Goal: Task Accomplishment & Management: Use online tool/utility

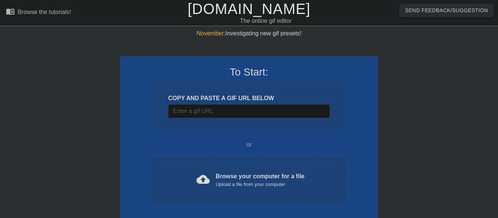
scroll to position [18, 0]
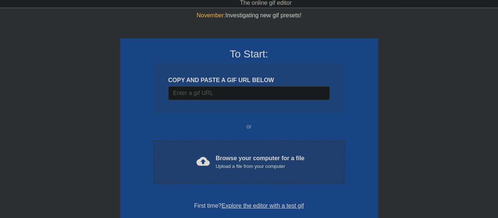
click at [217, 166] on div "Upload a file from your computer" at bounding box center [260, 166] width 89 height 7
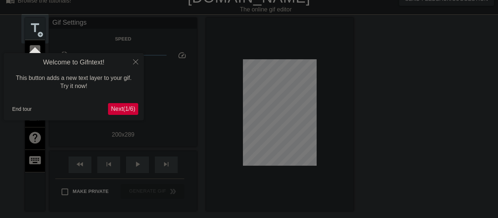
scroll to position [0, 0]
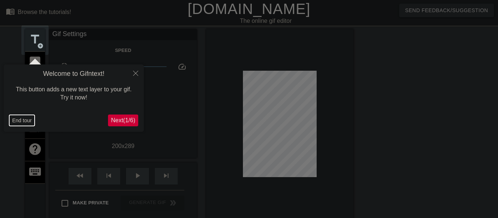
click at [25, 122] on button "End tour" at bounding box center [21, 120] width 25 height 11
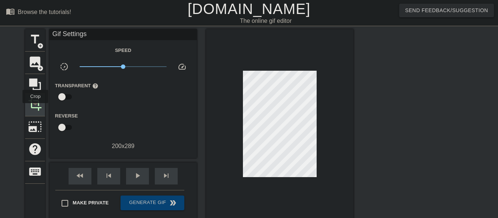
click at [35, 108] on span "crop" at bounding box center [35, 104] width 14 height 14
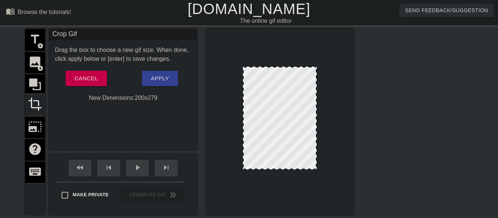
drag, startPoint x: 274, startPoint y: 173, endPoint x: 274, endPoint y: 169, distance: 3.7
click at [274, 169] on div at bounding box center [280, 169] width 72 height 4
click at [168, 81] on span "Apply" at bounding box center [160, 79] width 18 height 10
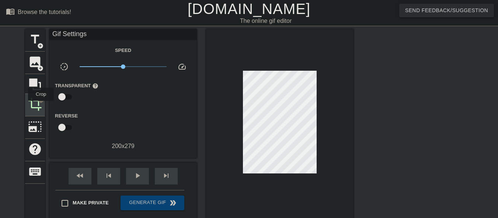
click at [40, 105] on span "crop" at bounding box center [35, 104] width 14 height 14
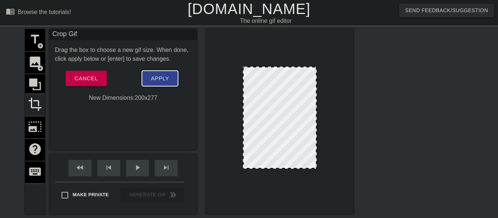
click at [153, 80] on span "Apply" at bounding box center [160, 79] width 18 height 10
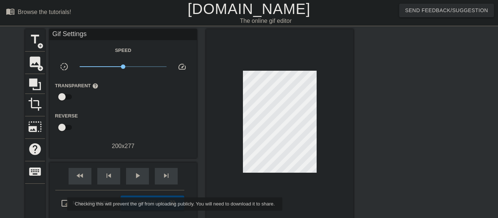
click at [62, 204] on input "Make Private" at bounding box center [64, 203] width 15 height 15
checkbox input "true"
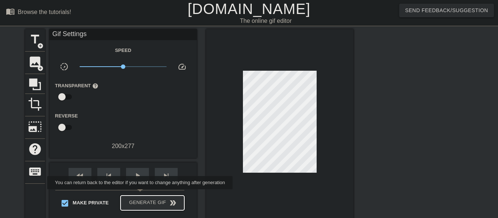
click at [140, 202] on span "Generate Gif double_arrow" at bounding box center [153, 203] width 58 height 9
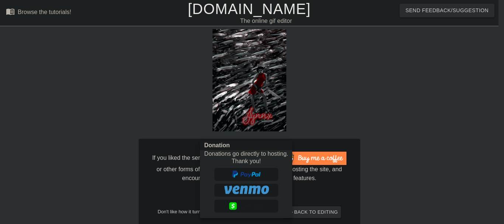
click at [409, 139] on div at bounding box center [252, 112] width 504 height 224
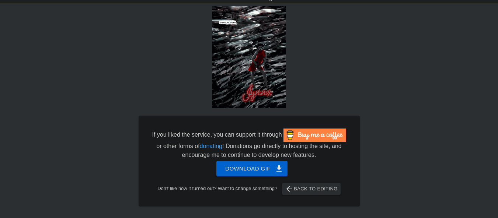
scroll to position [35, 0]
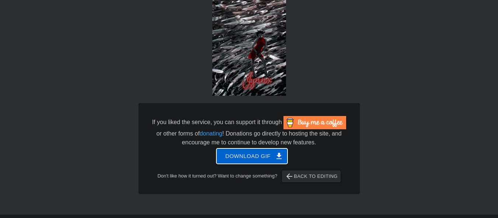
click at [234, 159] on span "Download gif get_app" at bounding box center [251, 157] width 53 height 10
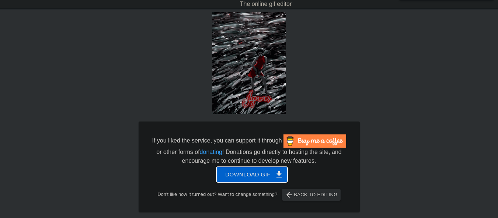
scroll to position [0, 0]
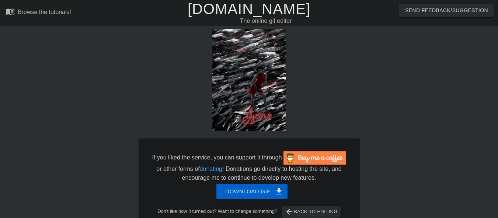
click at [240, 8] on link "[DOMAIN_NAME]" at bounding box center [249, 9] width 123 height 16
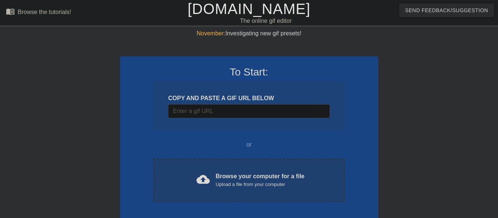
click at [186, 186] on div "cloud_upload Browse your computer for a file Upload a file from your computer" at bounding box center [249, 180] width 160 height 17
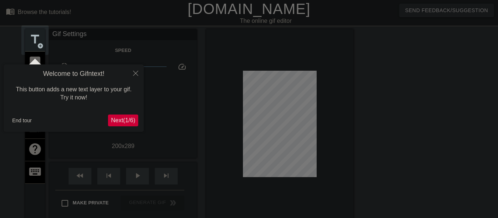
scroll to position [18, 0]
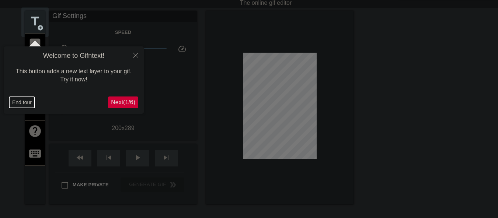
click at [19, 103] on button "End tour" at bounding box center [21, 102] width 25 height 11
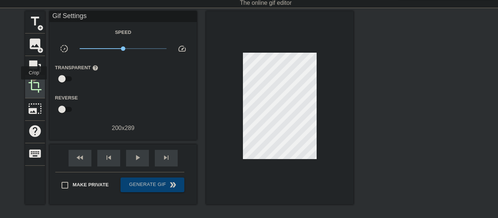
click at [34, 85] on span "crop" at bounding box center [35, 86] width 14 height 14
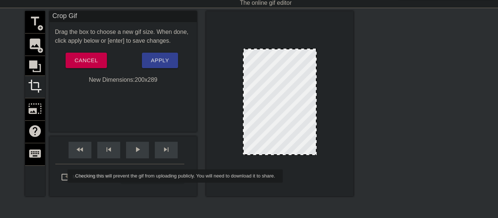
click at [63, 176] on input "Make Private" at bounding box center [64, 177] width 15 height 15
checkbox input "true"
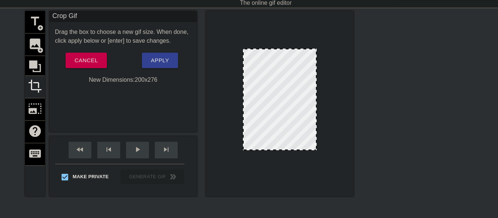
drag, startPoint x: 281, startPoint y: 155, endPoint x: 281, endPoint y: 150, distance: 4.9
click at [281, 150] on div at bounding box center [280, 150] width 72 height 4
click at [151, 59] on span "Apply" at bounding box center [160, 61] width 18 height 10
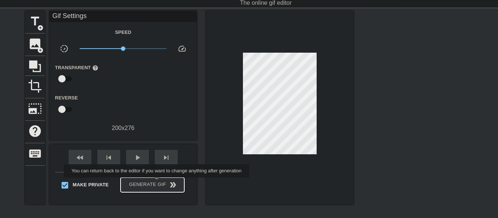
click at [157, 183] on span "Generate Gif double_arrow" at bounding box center [153, 185] width 58 height 9
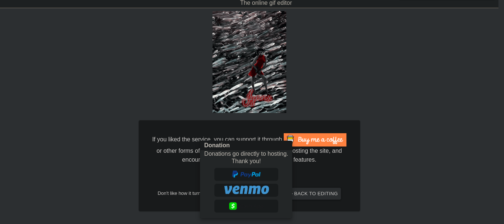
click at [428, 174] on div at bounding box center [252, 112] width 504 height 224
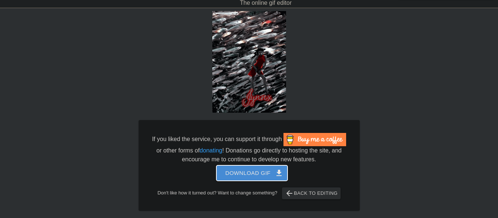
click at [233, 169] on span "Download gif get_app" at bounding box center [251, 174] width 53 height 10
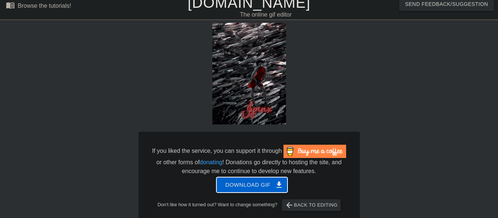
scroll to position [0, 0]
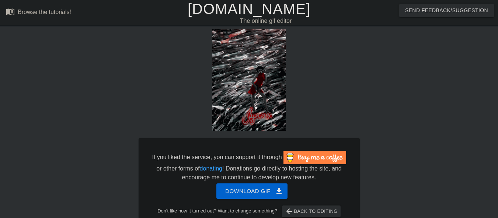
click at [240, 5] on link "[DOMAIN_NAME]" at bounding box center [249, 9] width 123 height 16
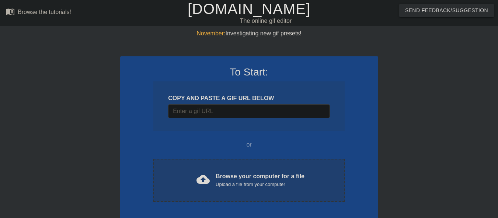
click at [232, 178] on div "Browse your computer for a file Upload a file from your computer" at bounding box center [260, 180] width 89 height 16
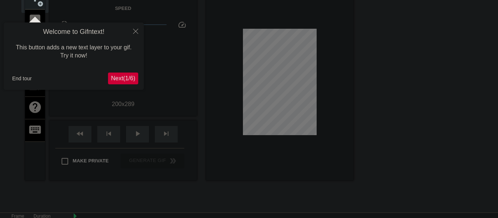
scroll to position [55, 0]
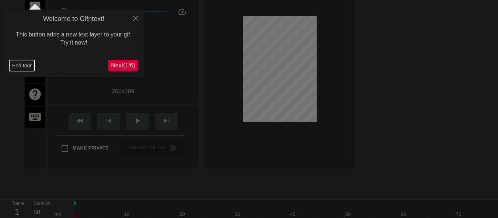
click at [18, 67] on button "End tour" at bounding box center [21, 65] width 25 height 11
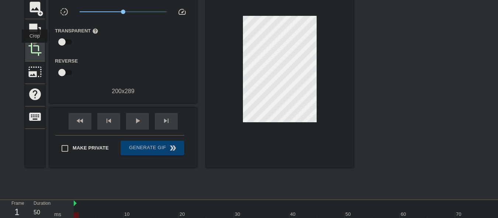
click at [35, 48] on span "crop" at bounding box center [35, 49] width 14 height 14
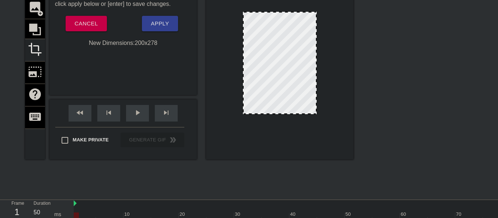
drag, startPoint x: 294, startPoint y: 118, endPoint x: 294, endPoint y: 114, distance: 4.1
click at [294, 114] on div at bounding box center [280, 114] width 72 height 4
click at [150, 26] on button "Apply" at bounding box center [160, 23] width 36 height 15
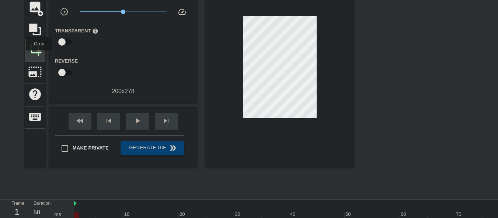
click at [39, 56] on div "crop" at bounding box center [35, 50] width 20 height 22
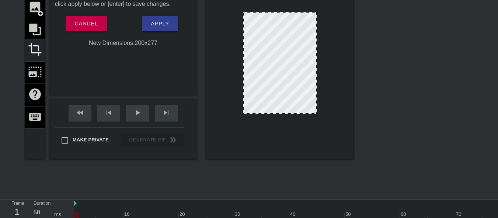
click at [271, 114] on div at bounding box center [280, 113] width 72 height 4
click at [164, 27] on span "Apply" at bounding box center [160, 24] width 18 height 10
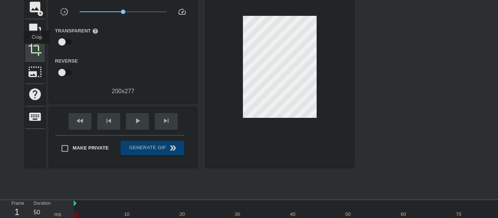
click at [37, 49] on span "crop" at bounding box center [35, 49] width 14 height 14
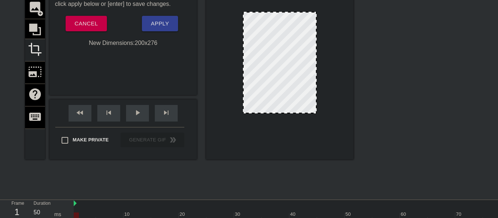
click at [278, 114] on div at bounding box center [280, 113] width 72 height 4
click at [156, 25] on span "Apply" at bounding box center [160, 24] width 18 height 10
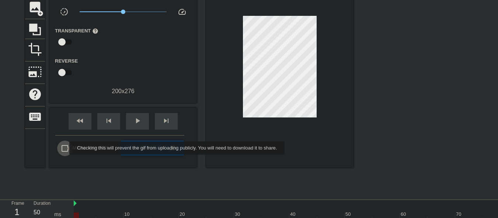
click at [65, 148] on input "Make Private" at bounding box center [64, 148] width 15 height 15
checkbox input "true"
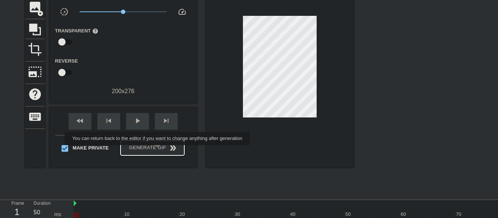
click at [158, 150] on span "Generate Gif double_arrow" at bounding box center [153, 148] width 58 height 9
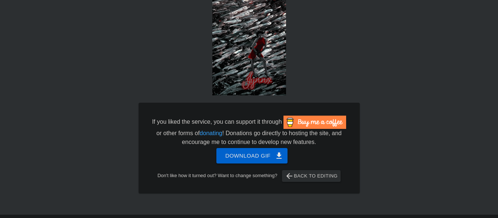
scroll to position [0, 0]
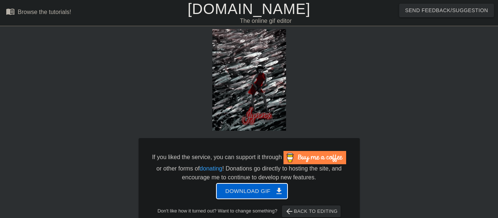
click at [260, 189] on span "Download gif get_app" at bounding box center [251, 192] width 53 height 10
